Goal: Navigation & Orientation: Find specific page/section

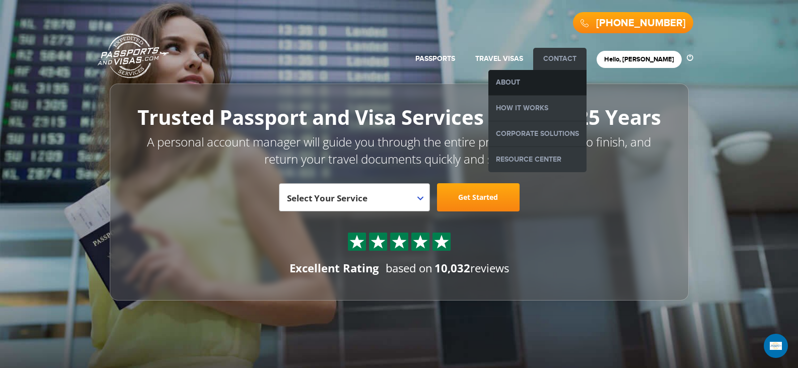
click at [558, 80] on link "About" at bounding box center [538, 82] width 98 height 25
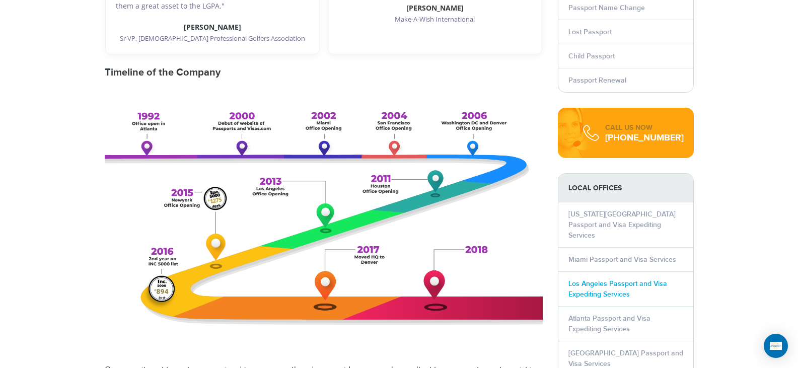
scroll to position [504, 0]
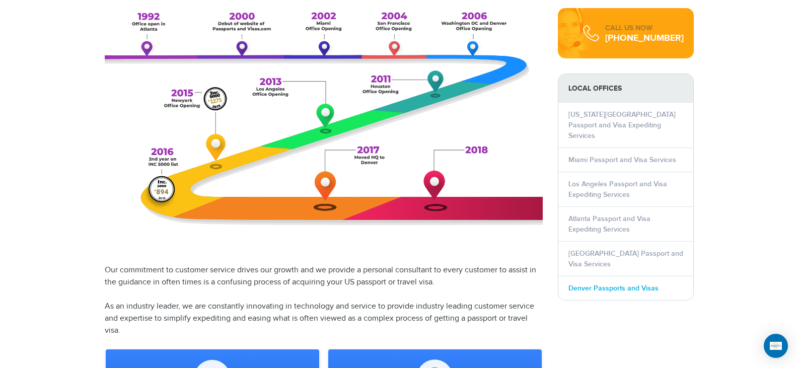
click at [615, 284] on link "Denver Passports and Visas" at bounding box center [614, 288] width 90 height 9
